Goal: Task Accomplishment & Management: Manage account settings

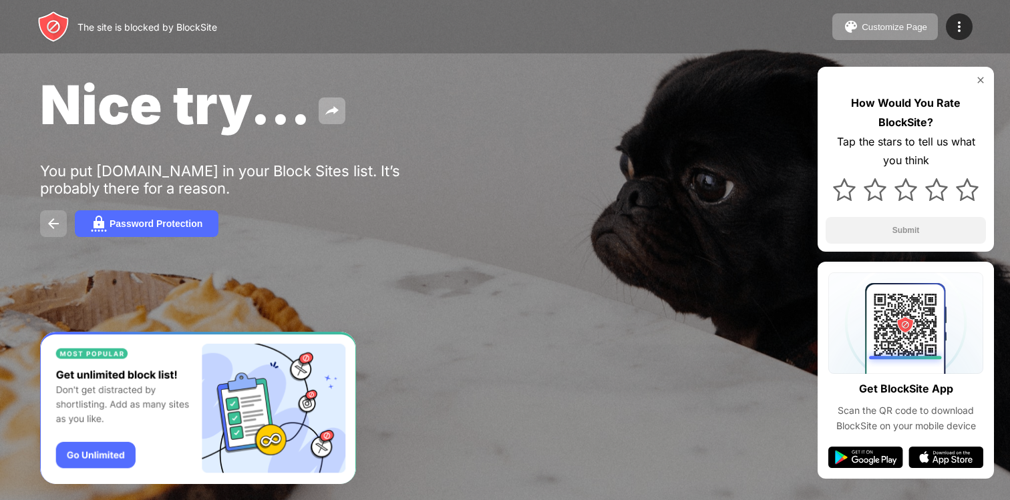
click at [61, 218] on img at bounding box center [53, 224] width 16 height 16
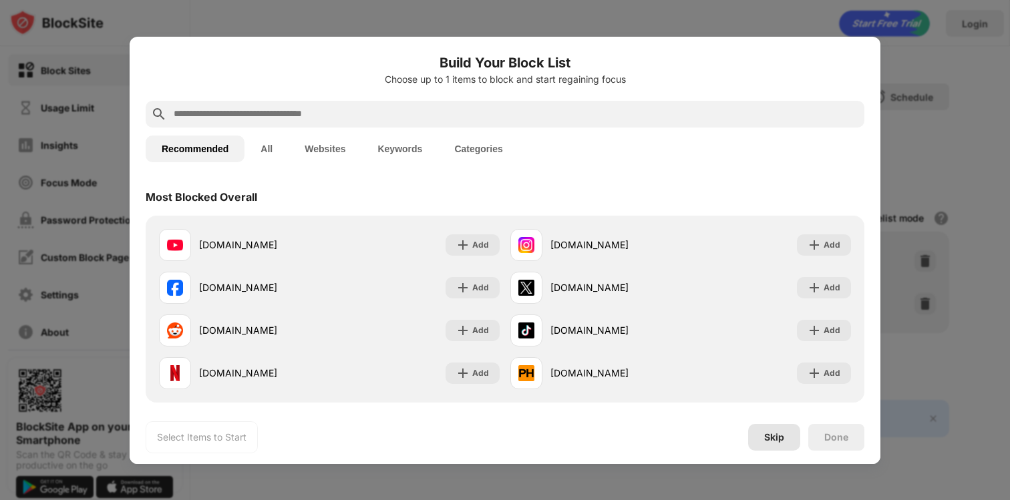
click at [764, 436] on div "Skip" at bounding box center [774, 437] width 20 height 11
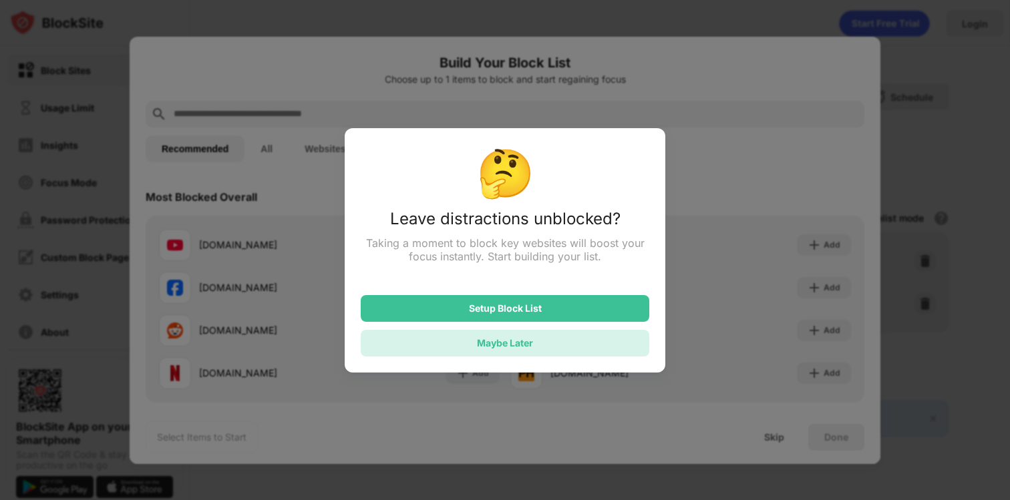
click at [563, 341] on div "Maybe Later" at bounding box center [505, 343] width 289 height 27
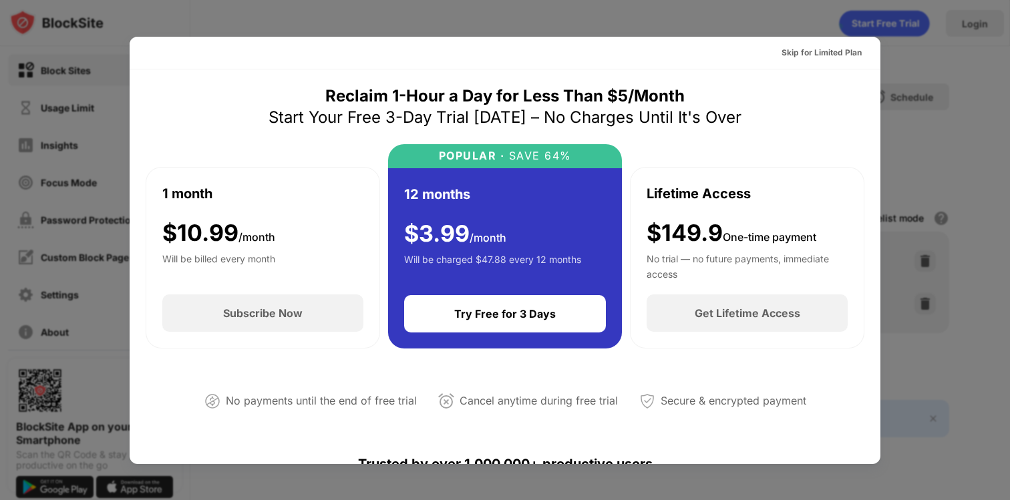
drag, startPoint x: 838, startPoint y: 50, endPoint x: 771, endPoint y: 32, distance: 69.2
click at [771, 500] on div "Skip for Limited Plan Reclaim 1-Hour a Day for Less Than $5/Month Start Your Fr…" at bounding box center [505, 500] width 1010 height 0
click at [801, 50] on div "Skip for Limited Plan" at bounding box center [821, 52] width 80 height 13
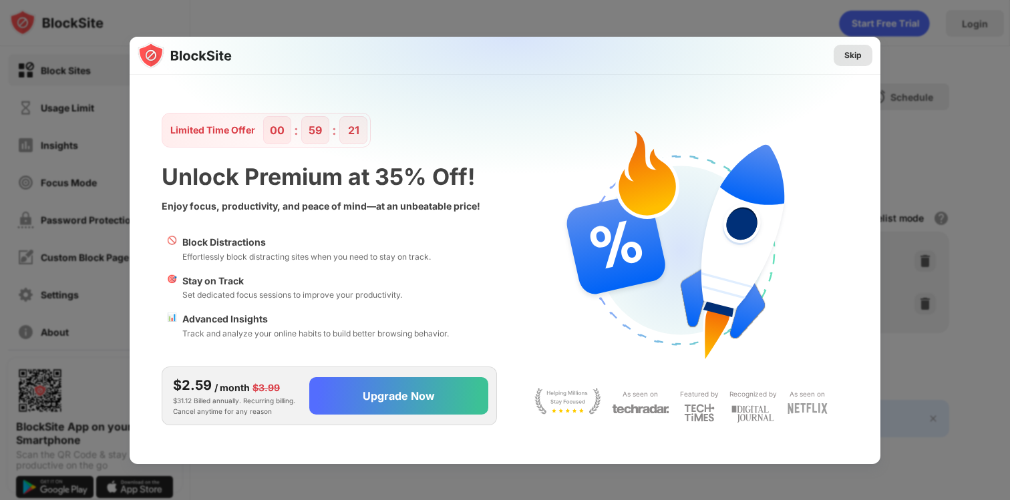
click at [842, 61] on div "Skip" at bounding box center [853, 55] width 39 height 21
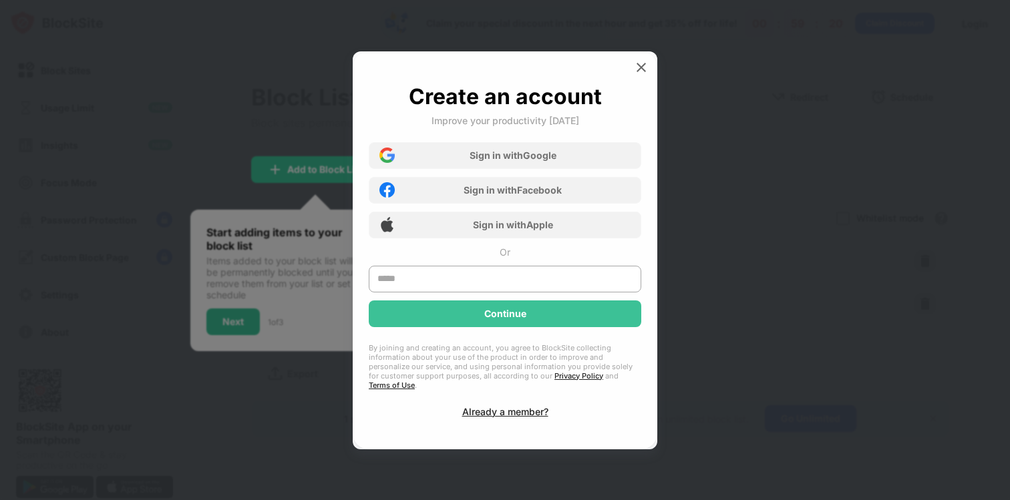
click at [646, 71] on img at bounding box center [641, 67] width 13 height 13
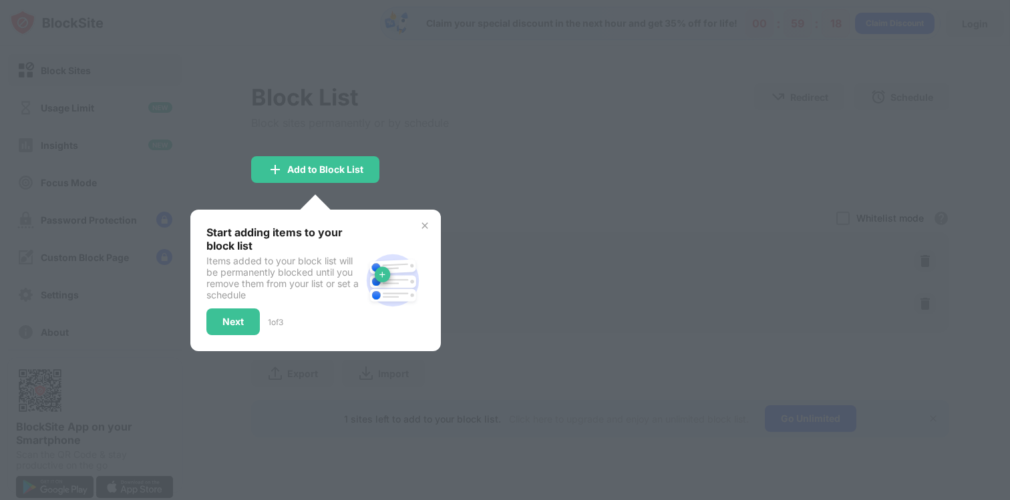
click at [424, 226] on img at bounding box center [424, 225] width 11 height 11
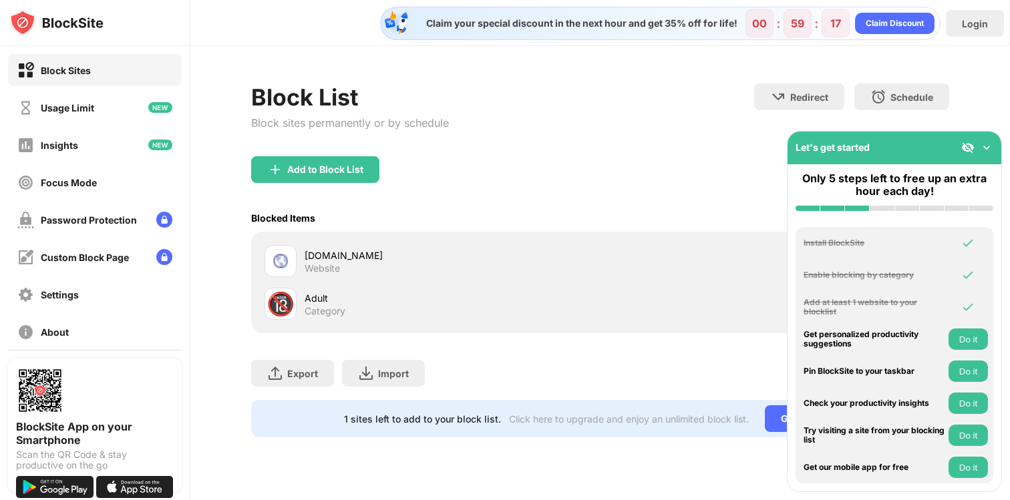
click at [989, 151] on img at bounding box center [986, 147] width 13 height 13
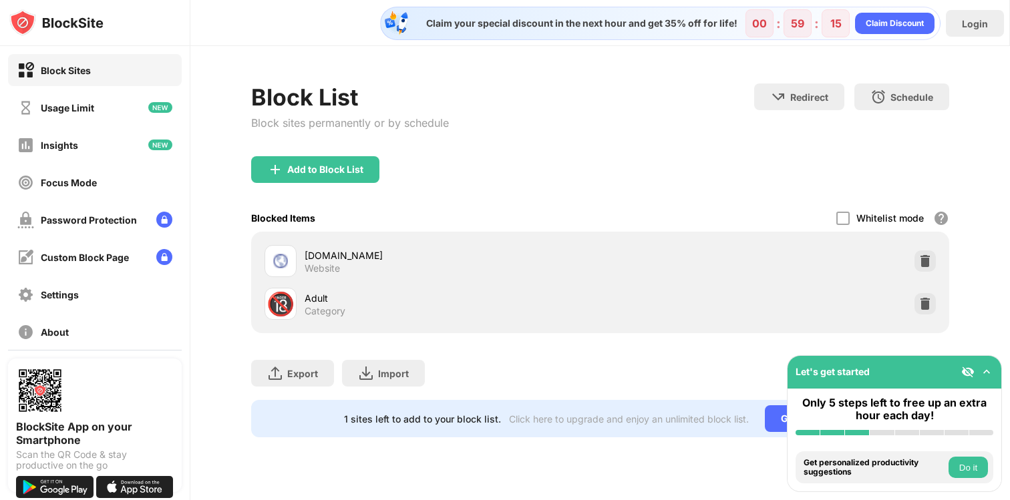
click at [983, 269] on div "Block List Block sites permanently or by schedule Redirect Choose a site to be …" at bounding box center [600, 260] width 820 height 429
click at [989, 370] on img at bounding box center [986, 371] width 13 height 13
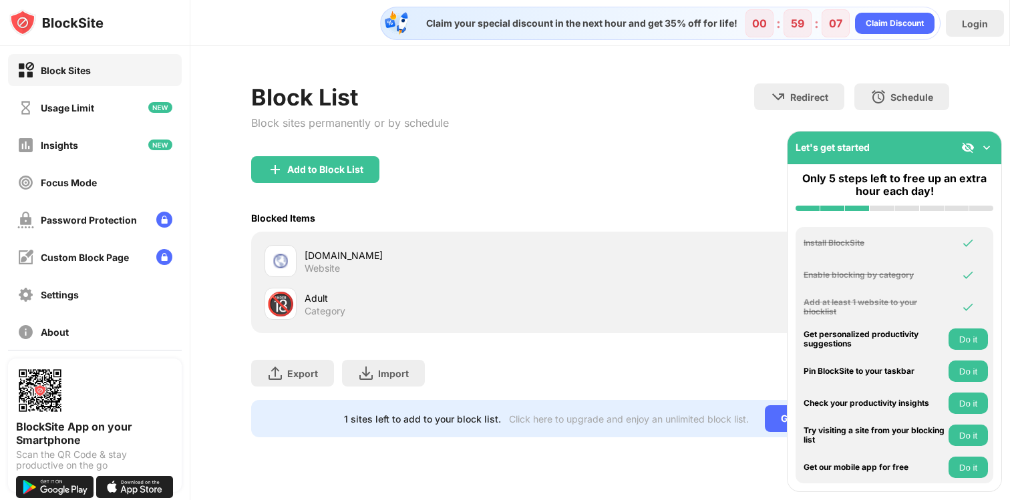
click at [990, 143] on img at bounding box center [986, 147] width 13 height 13
